Goal: Transaction & Acquisition: Subscribe to service/newsletter

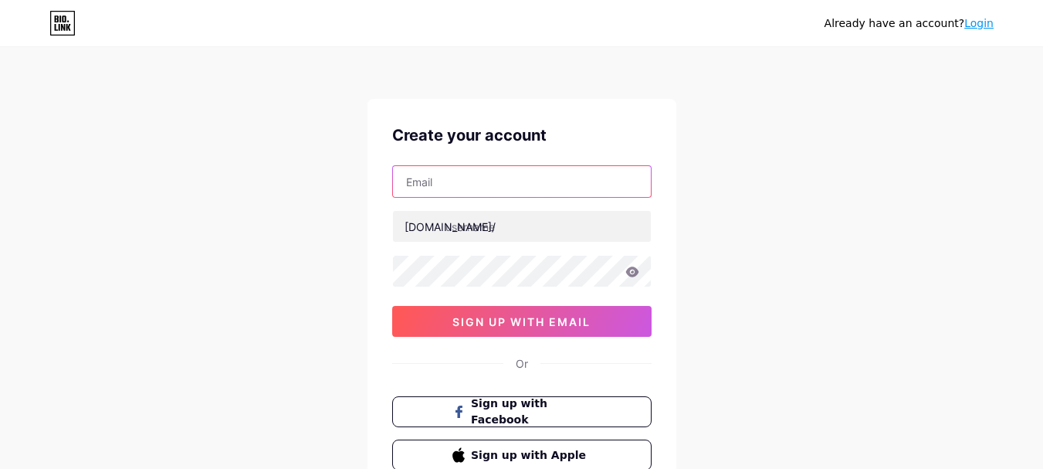
click at [472, 195] on input "text" at bounding box center [522, 181] width 258 height 31
paste input "[EMAIL_ADDRESS][DOMAIN_NAME]"
type input "[EMAIL_ADDRESS][DOMAIN_NAME]"
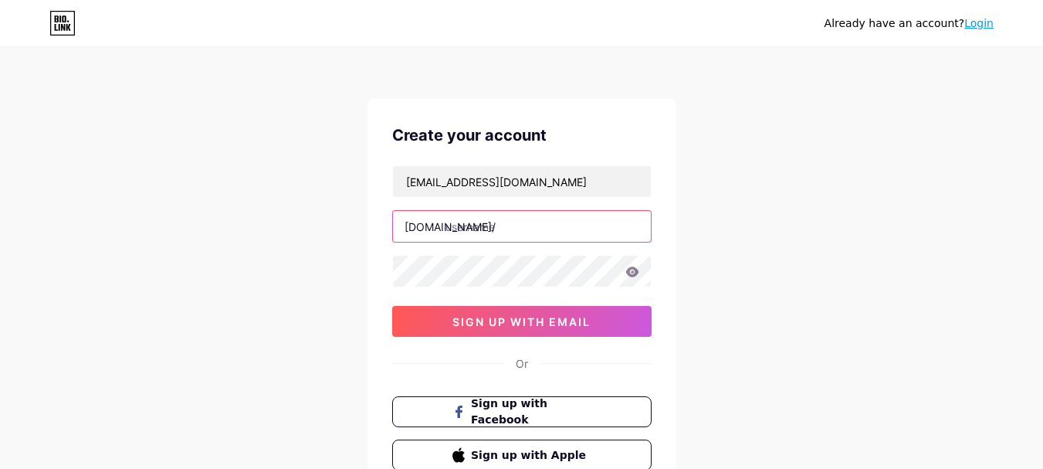
click at [492, 229] on input "text" at bounding box center [522, 226] width 258 height 31
paste input "chtaypartnerscom"
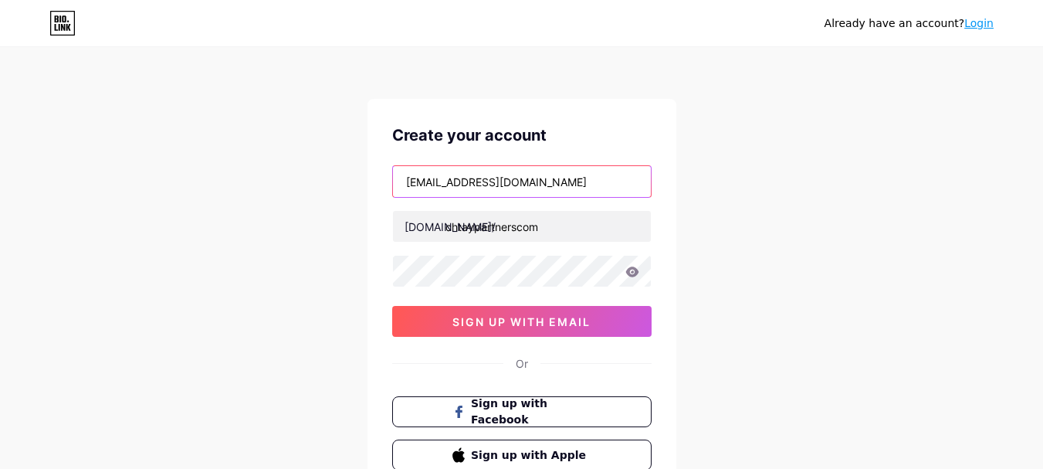
drag, startPoint x: 472, startPoint y: 178, endPoint x: 394, endPoint y: 217, distance: 86.6
click at [354, 170] on div "Already have an account? Login Create your account [EMAIL_ADDRESS][DOMAIN_NAME]…" at bounding box center [521, 295] width 1043 height 590
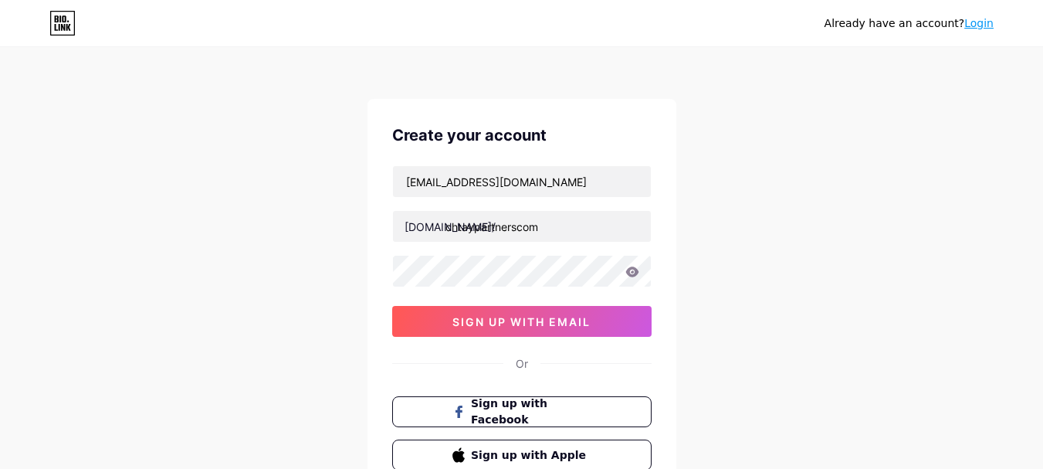
click at [432, 255] on div "[EMAIL_ADDRESS][DOMAIN_NAME] [DOMAIN_NAME]/ chtaypartnerscom 0cAFcWeA7JrguIjbcA…" at bounding box center [521, 250] width 259 height 171
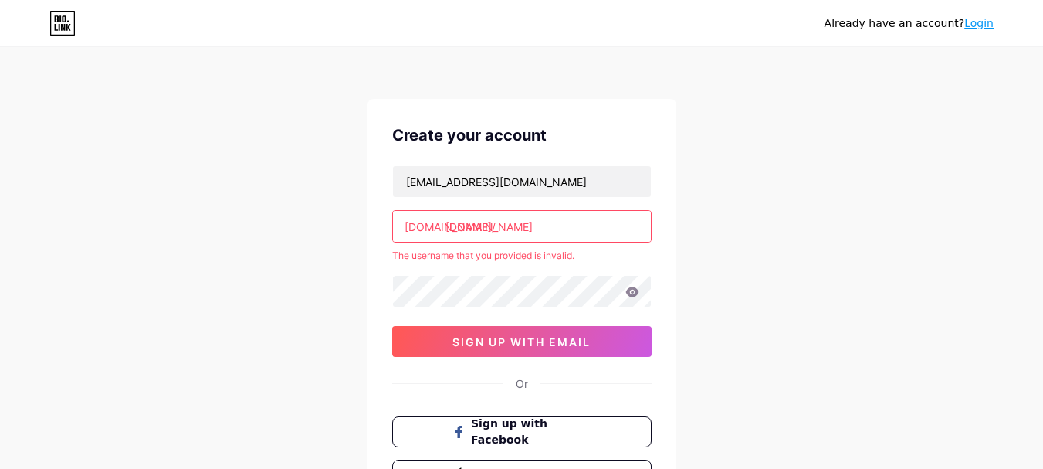
click at [437, 265] on div "[EMAIL_ADDRESS][DOMAIN_NAME] [DOMAIN_NAME]/ [DOMAIN_NAME] The username that you…" at bounding box center [521, 260] width 259 height 191
click at [557, 228] on input "[DOMAIN_NAME]" at bounding box center [522, 226] width 258 height 31
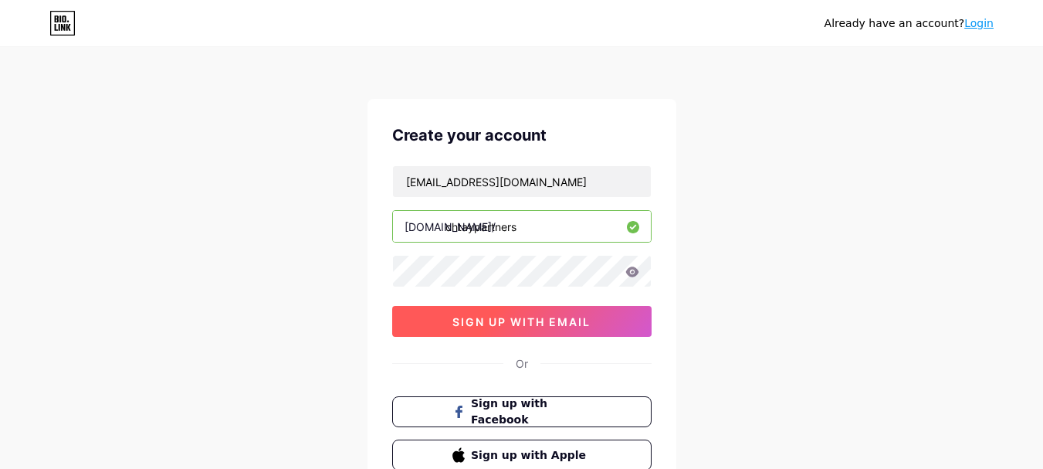
type input "chtaypartners"
click at [494, 326] on span "sign up with email" at bounding box center [521, 321] width 138 height 13
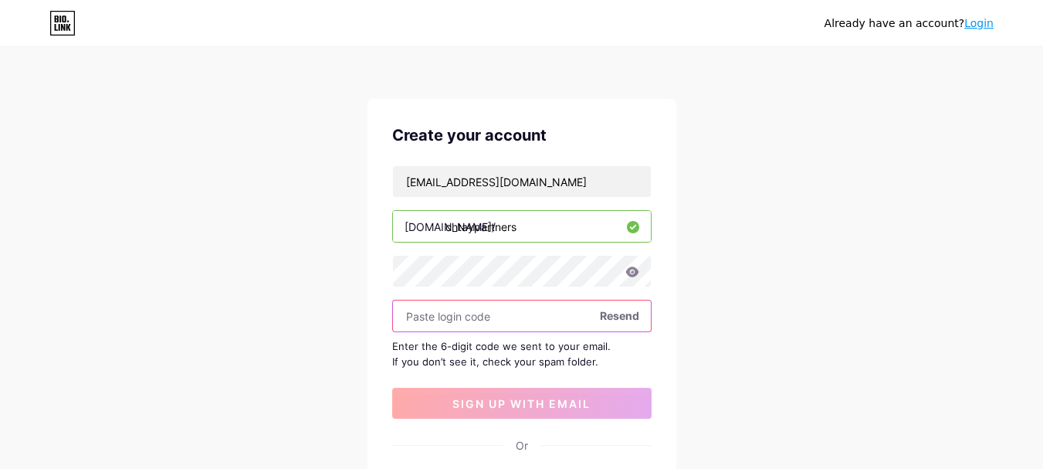
click at [441, 319] on input "text" at bounding box center [522, 315] width 258 height 31
paste input "996608"
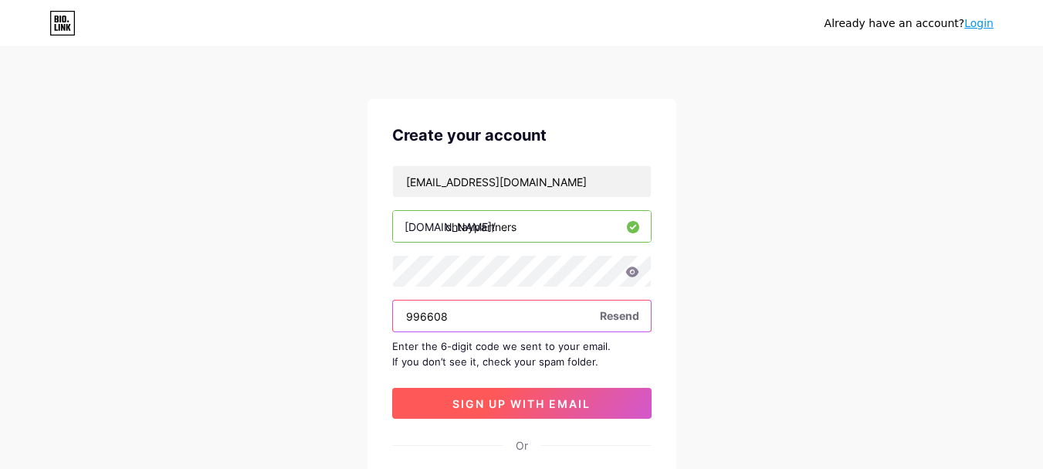
type input "996608"
click at [515, 408] on span "sign up with email" at bounding box center [521, 403] width 138 height 13
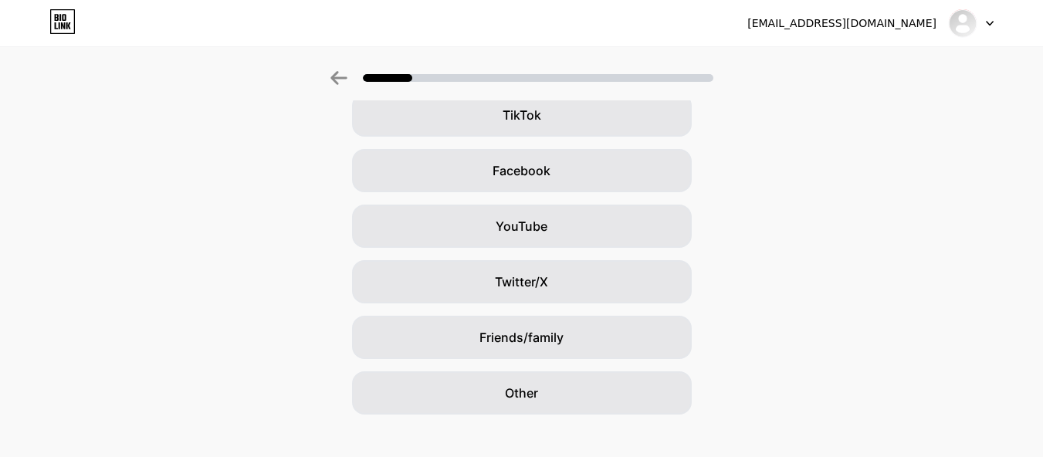
scroll to position [208, 0]
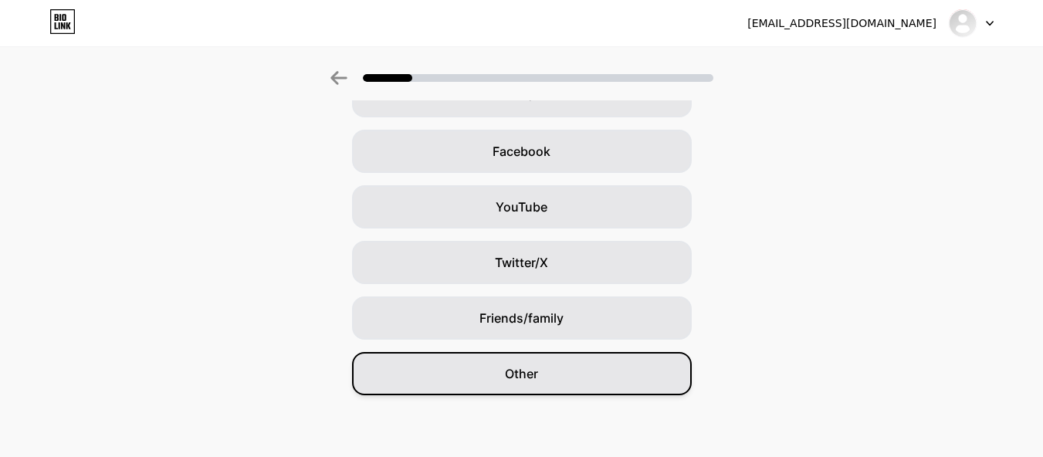
click at [531, 371] on span "Other" at bounding box center [521, 373] width 33 height 19
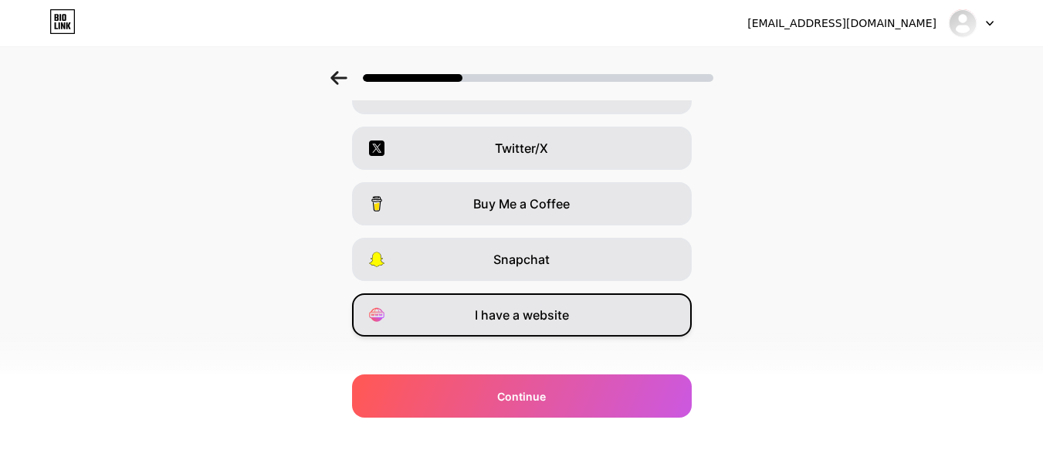
scroll to position [286, 0]
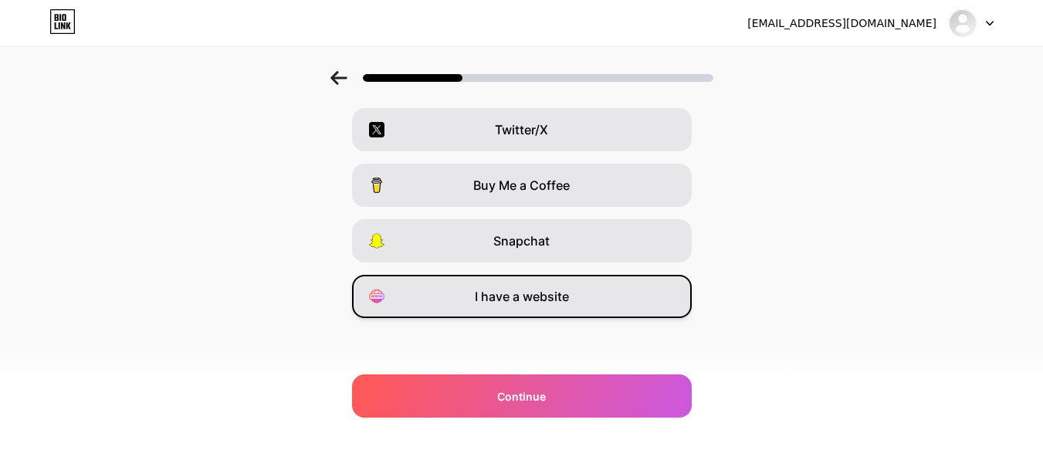
click at [579, 295] on div "I have a website" at bounding box center [522, 296] width 340 height 43
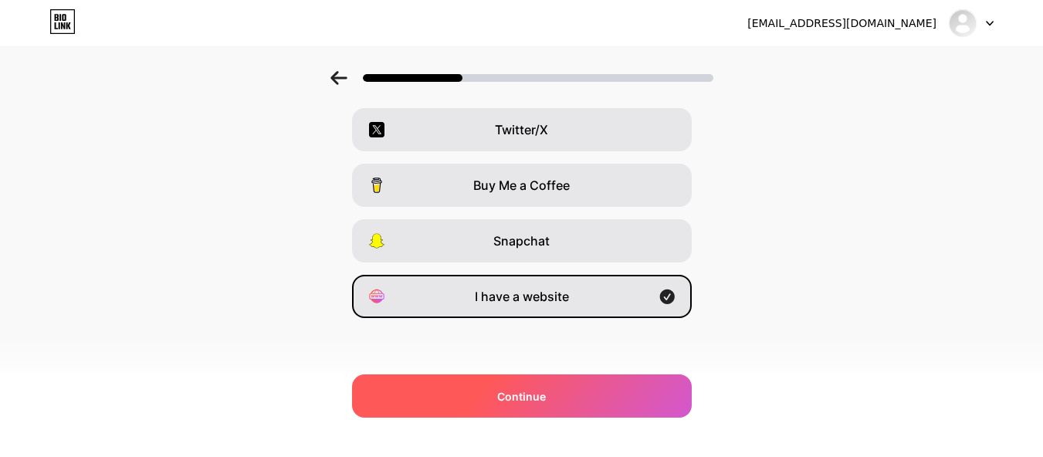
click at [580, 384] on div "Continue" at bounding box center [522, 395] width 340 height 43
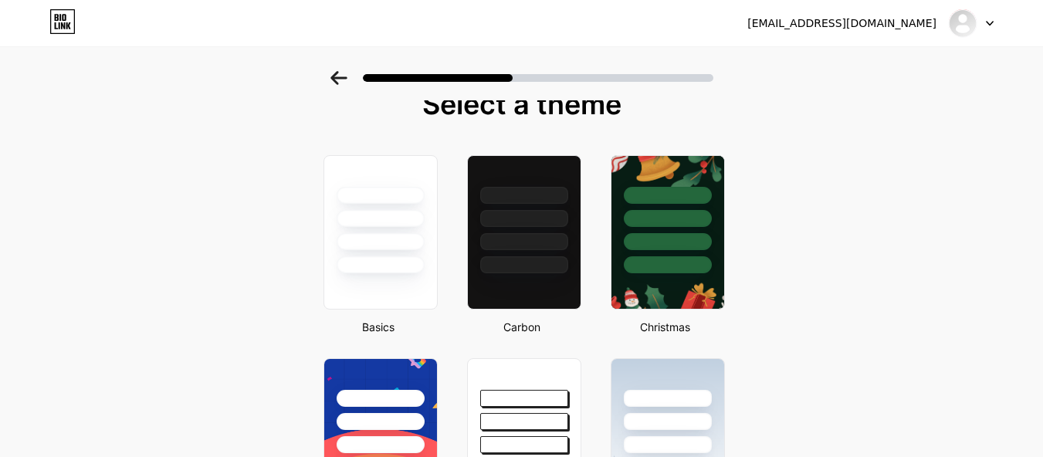
scroll to position [0, 0]
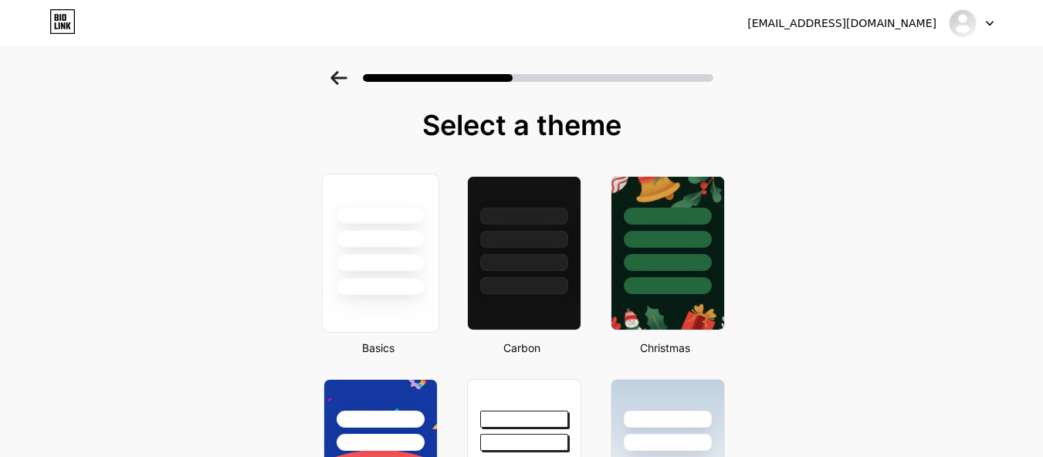
click at [384, 275] on div at bounding box center [380, 234] width 116 height 121
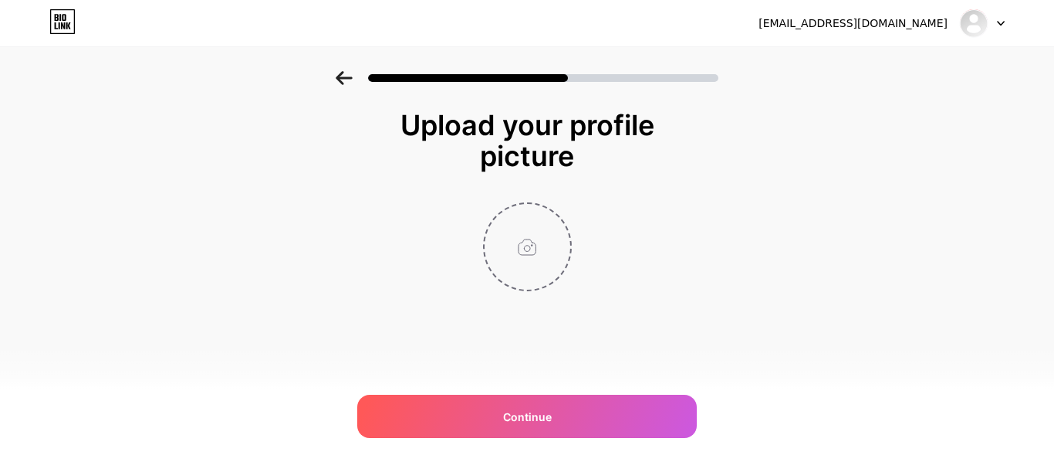
click at [525, 246] on input "file" at bounding box center [528, 247] width 86 height 86
type input "C:\fakepath\property dispute Malaysia.jpeg"
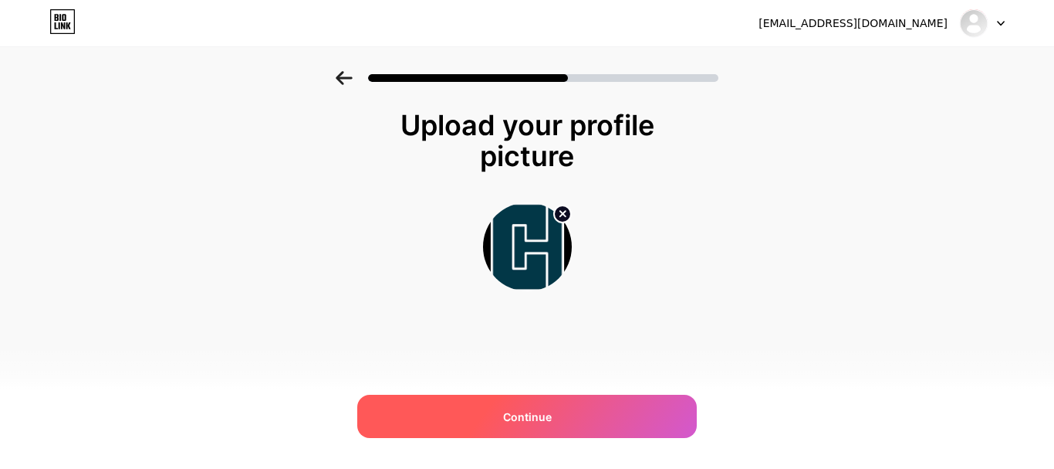
click at [528, 411] on span "Continue" at bounding box center [527, 416] width 49 height 16
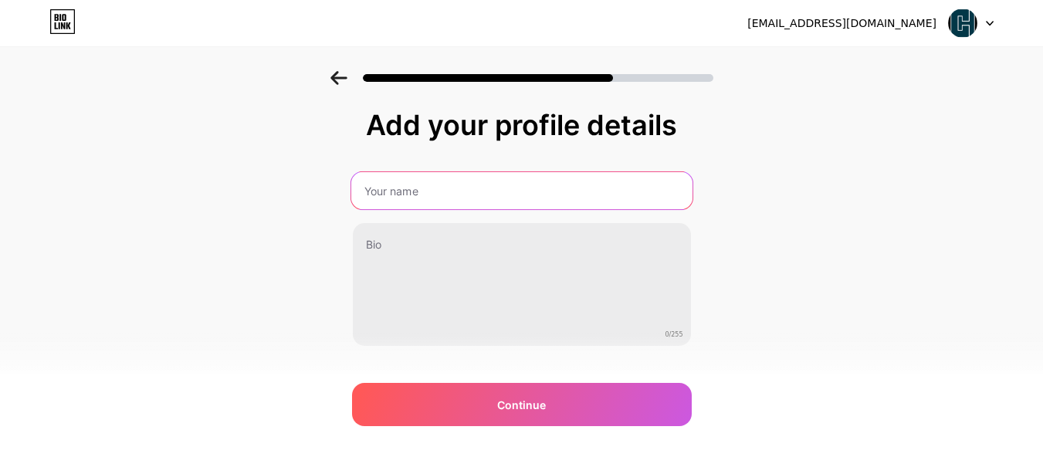
click at [449, 193] on input "text" at bounding box center [520, 190] width 341 height 37
paste input "[DOMAIN_NAME]"
type input "[DOMAIN_NAME]"
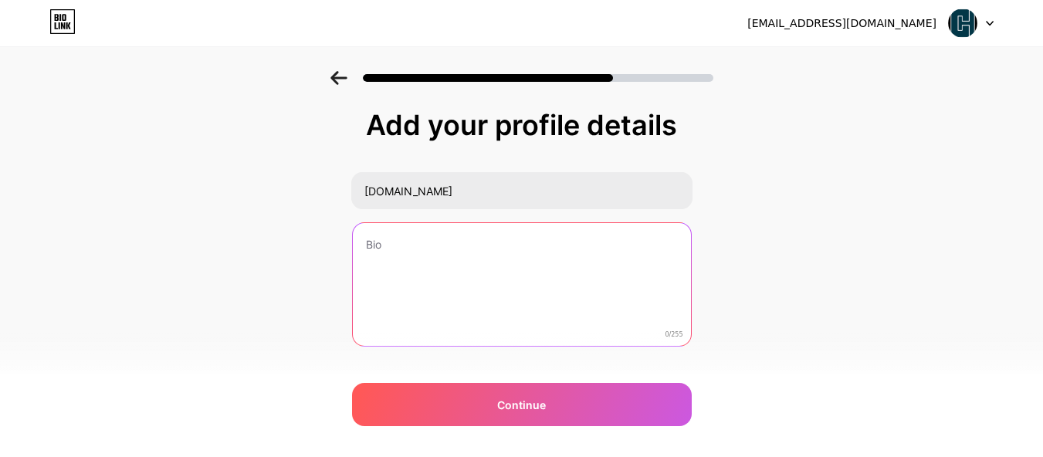
click at [447, 230] on textarea at bounding box center [522, 285] width 338 height 124
paste textarea "Our experienced construction engineering lawyer helping in resolving constructi…"
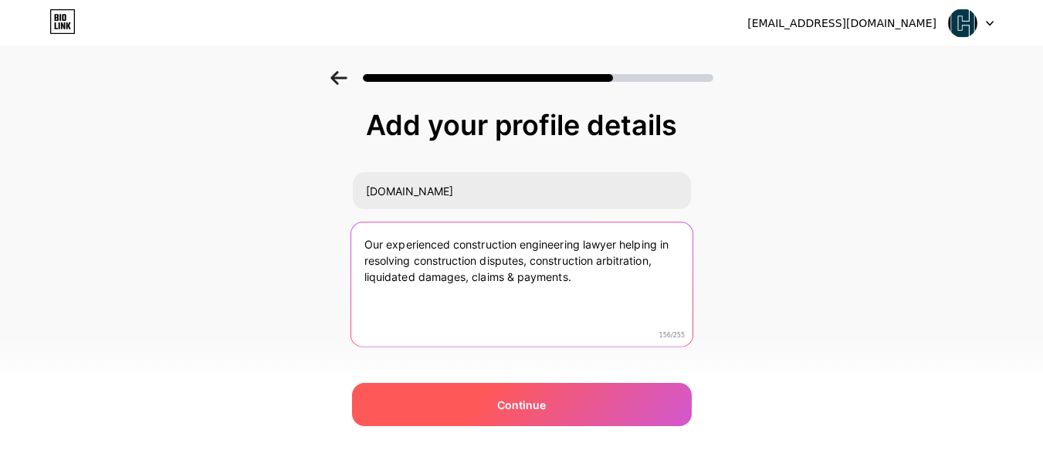
type textarea "Our experienced construction engineering lawyer helping in resolving constructi…"
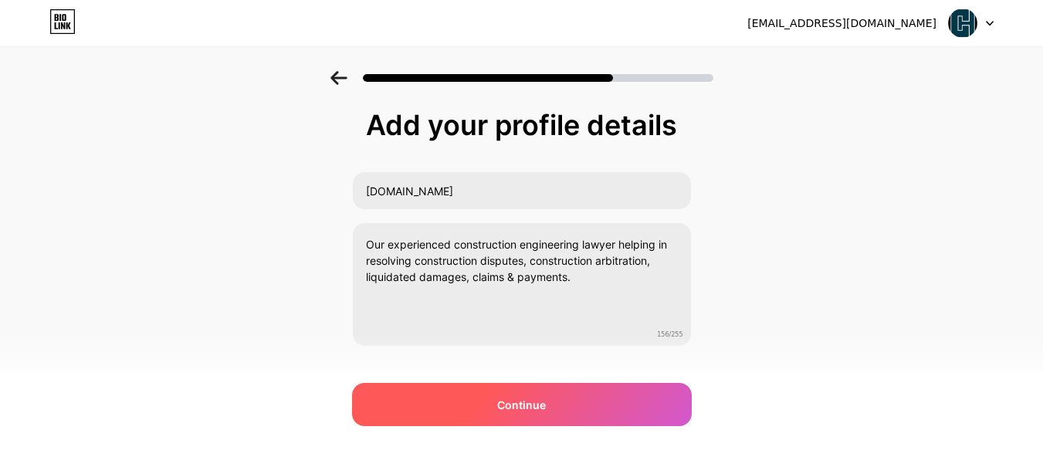
click at [540, 422] on div "Continue" at bounding box center [522, 404] width 340 height 43
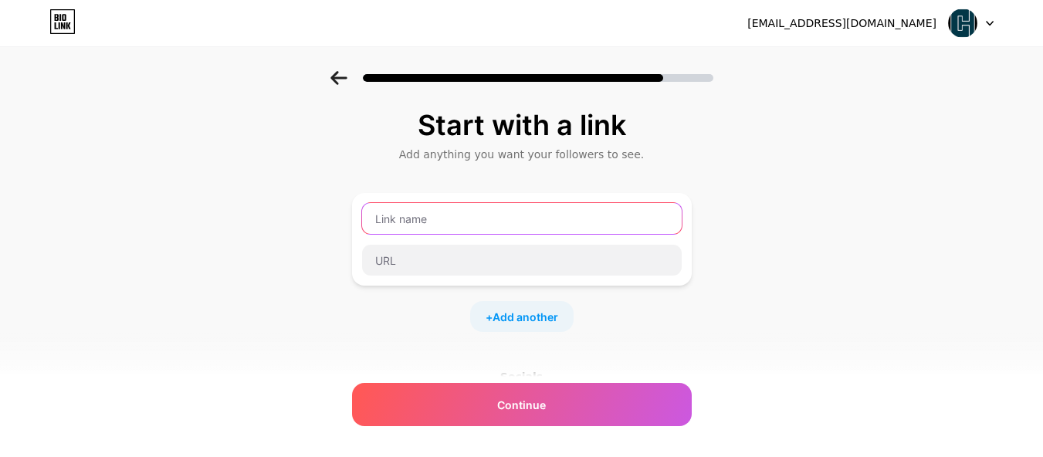
click at [429, 218] on input "text" at bounding box center [522, 218] width 320 height 31
paste input "construction attorney [GEOGRAPHIC_DATA]"
type input "construction attorney [GEOGRAPHIC_DATA]"
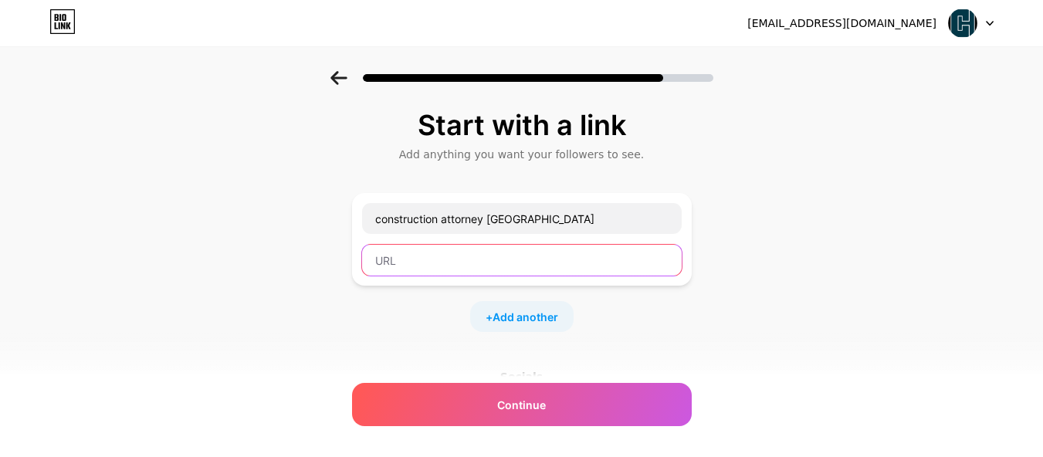
click at [425, 269] on input "text" at bounding box center [522, 260] width 320 height 31
paste input "[URL][DOMAIN_NAME]"
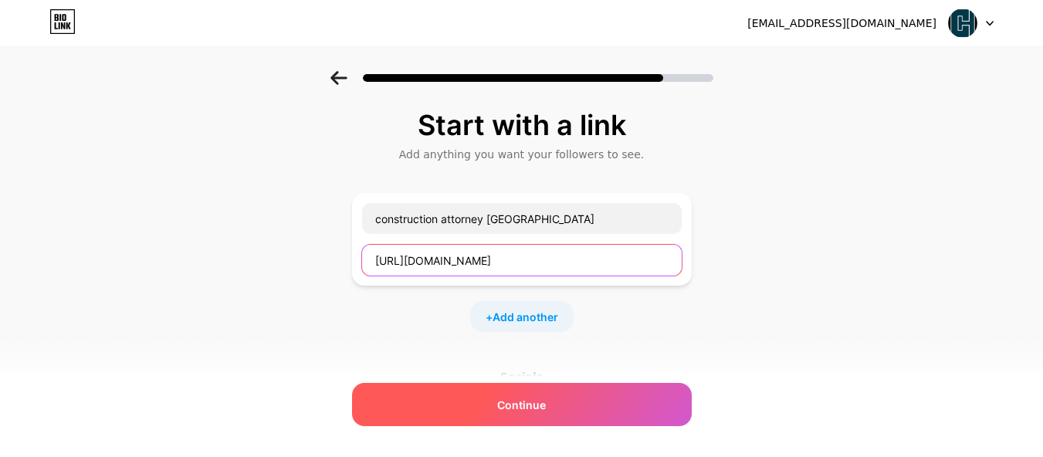
type input "[URL][DOMAIN_NAME]"
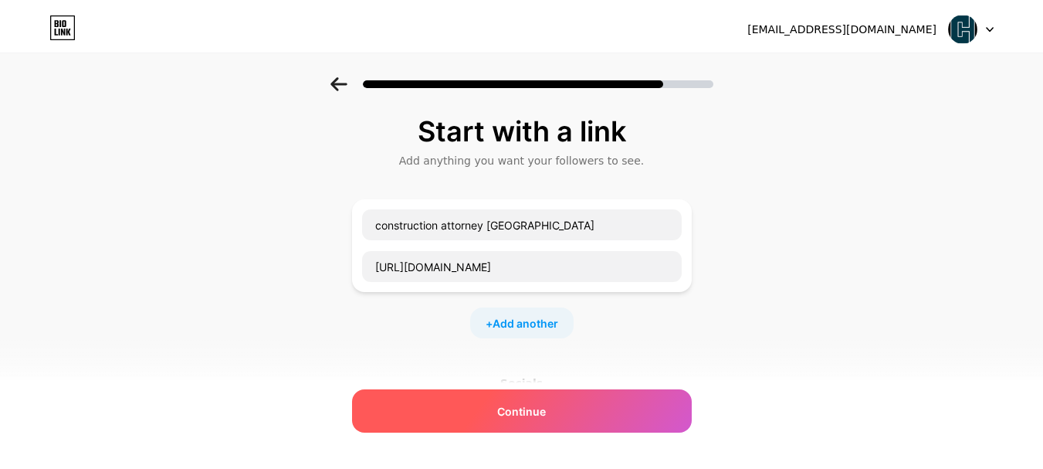
scroll to position [0, 0]
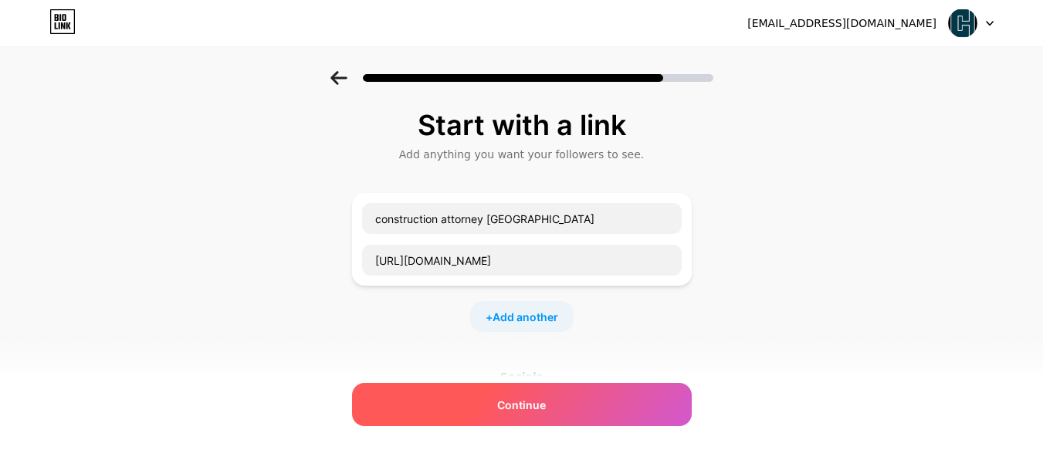
click at [553, 409] on div "Continue" at bounding box center [522, 404] width 340 height 43
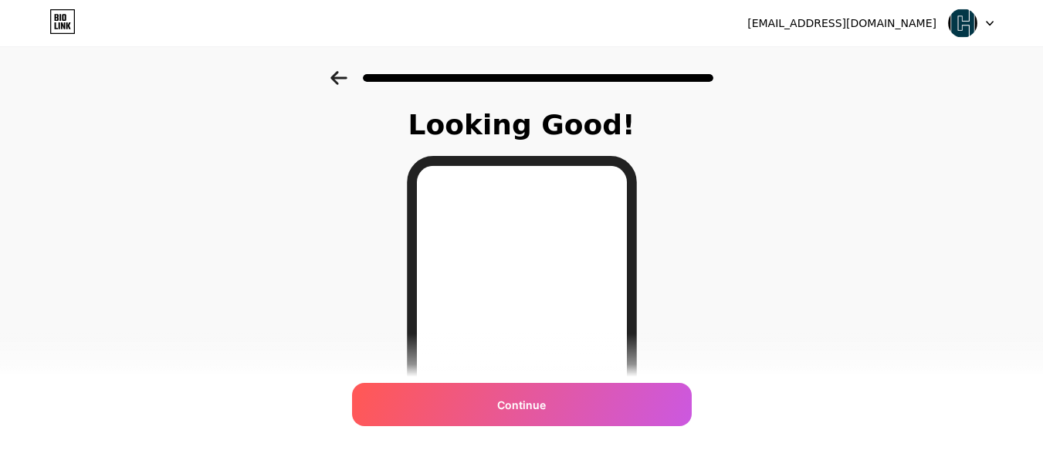
click at [553, 409] on div "Continue" at bounding box center [522, 404] width 340 height 43
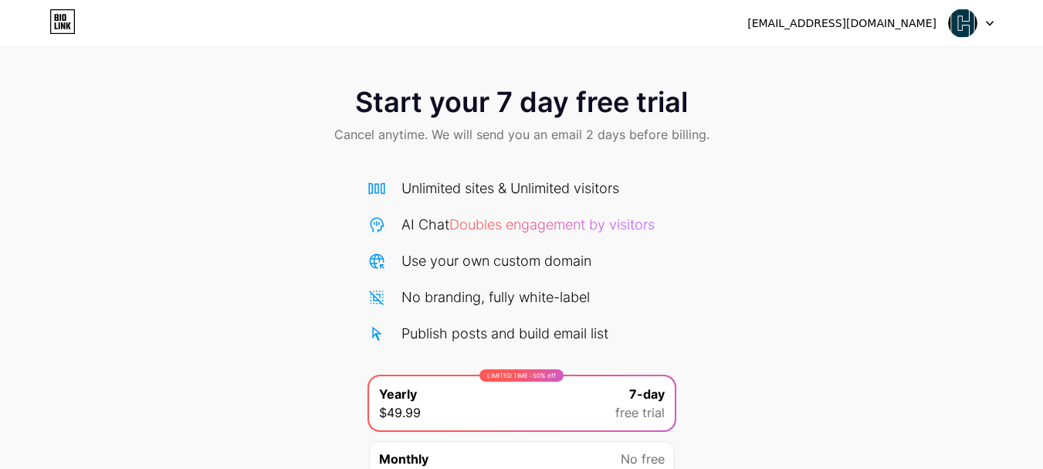
click at [459, 177] on div "Unlimited sites & Unlimited visitors AI Chat Doubles engagement by visitors Use…" at bounding box center [521, 333] width 309 height 342
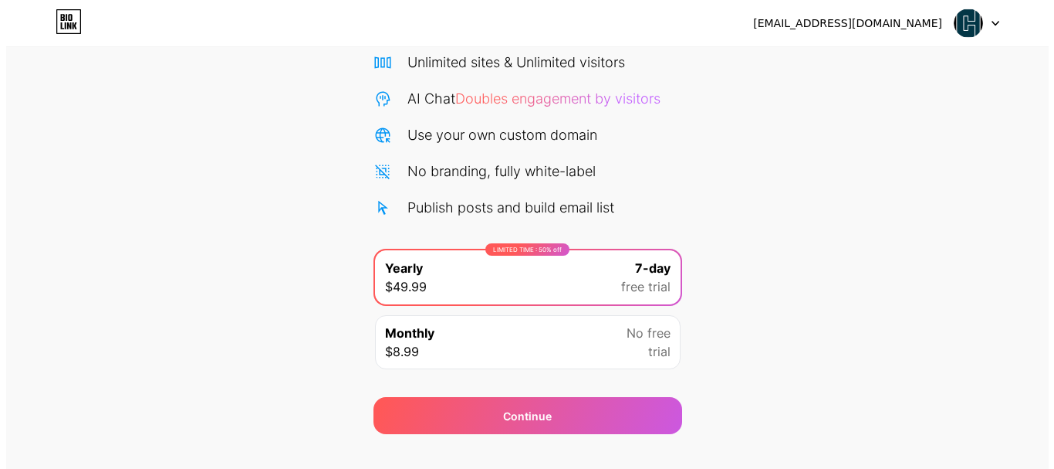
scroll to position [153, 0]
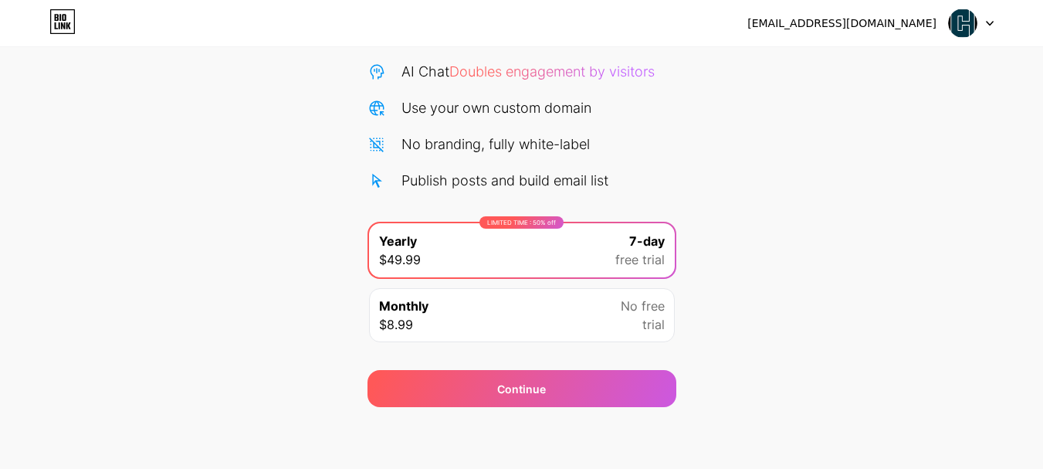
click at [600, 323] on div "Monthly $8.99 No free trial" at bounding box center [522, 315] width 306 height 54
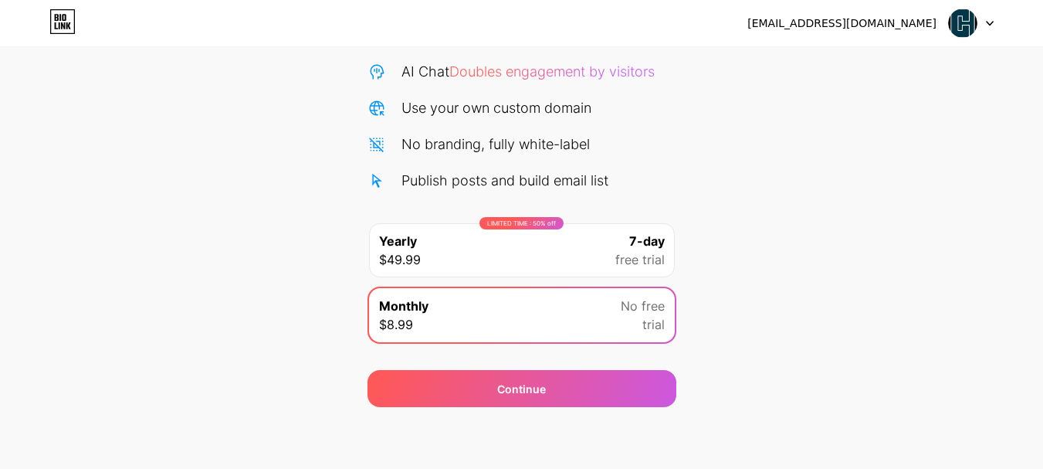
click at [581, 250] on div "LIMITED TIME : 50% off Yearly $49.99 7-day free trial" at bounding box center [522, 250] width 306 height 54
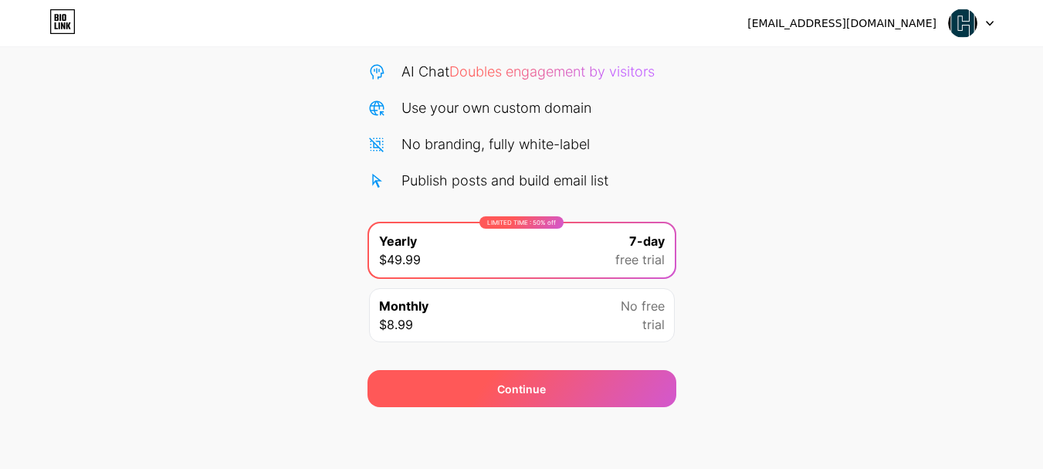
click at [580, 391] on div "Continue" at bounding box center [521, 388] width 309 height 37
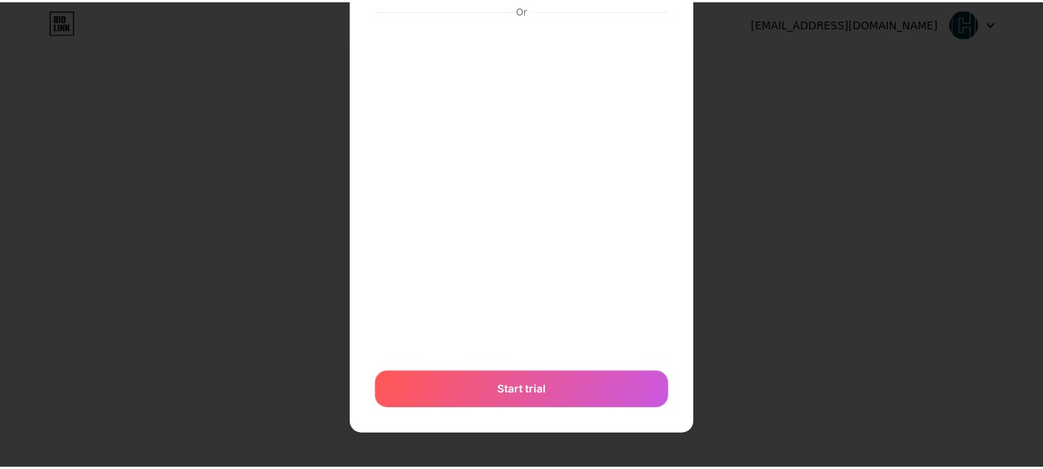
scroll to position [0, 0]
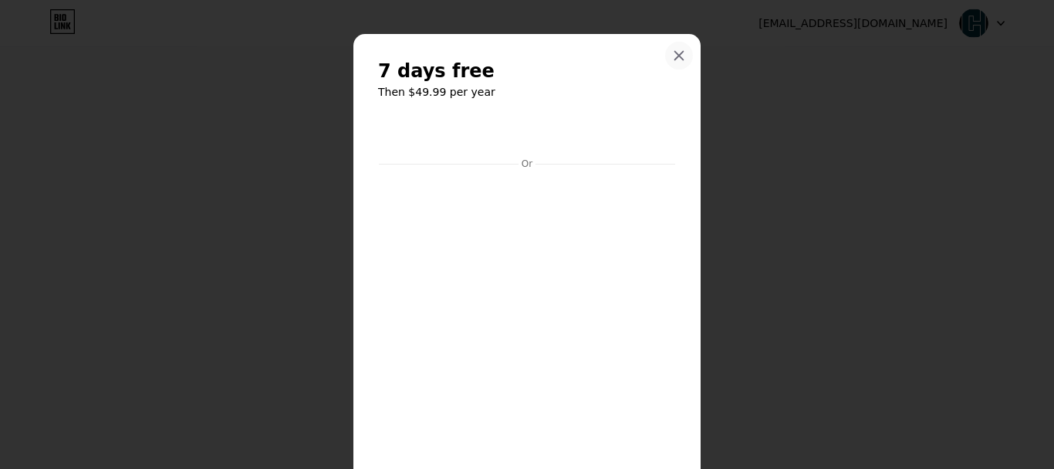
click at [673, 53] on icon at bounding box center [679, 55] width 12 height 12
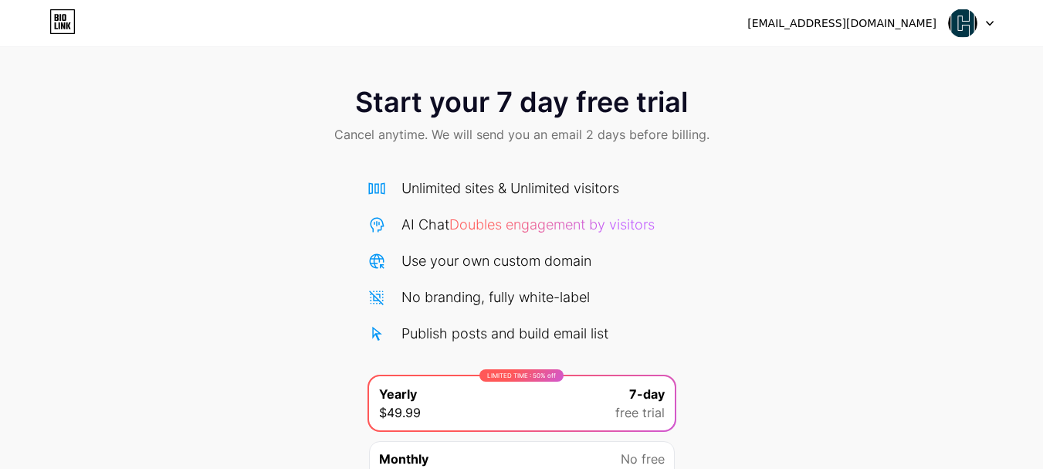
click at [959, 15] on img at bounding box center [962, 22] width 29 height 29
click at [861, 23] on div "[EMAIL_ADDRESS][DOMAIN_NAME]" at bounding box center [841, 23] width 189 height 16
click at [995, 23] on div "[EMAIL_ADDRESS][DOMAIN_NAME] Logout" at bounding box center [521, 23] width 1043 height 28
click at [990, 22] on icon at bounding box center [990, 23] width 8 height 5
drag, startPoint x: 870, startPoint y: 247, endPoint x: 852, endPoint y: 232, distance: 23.0
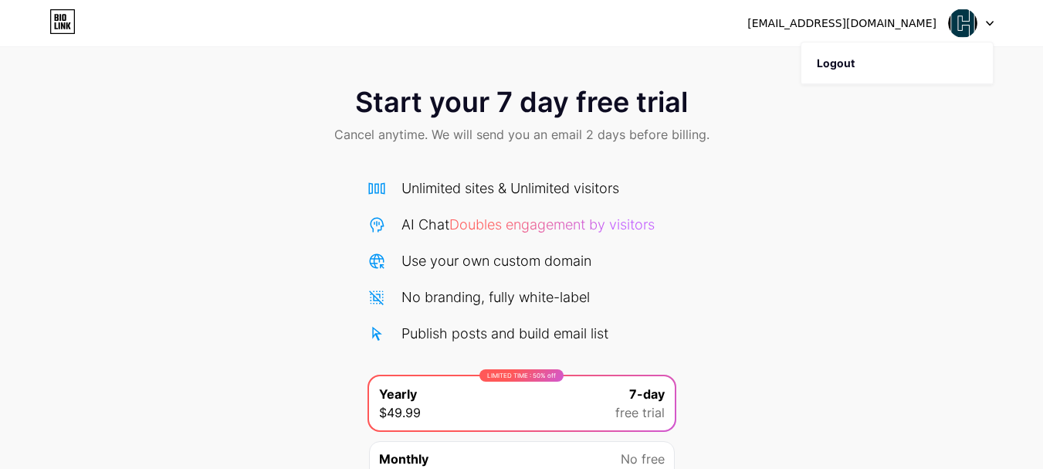
click at [870, 246] on div "Start your 7 day free trial Cancel anytime. We will send you an email 2 days be…" at bounding box center [521, 315] width 1043 height 489
